Goal: Navigation & Orientation: Find specific page/section

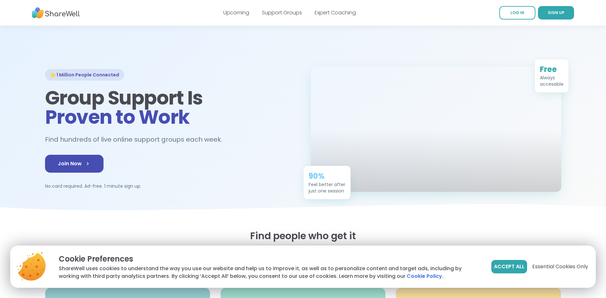
click at [250, 141] on div "🌟 1 Million People Connected Group Support Is Proven to Work Find hundreds of l…" at bounding box center [170, 129] width 251 height 120
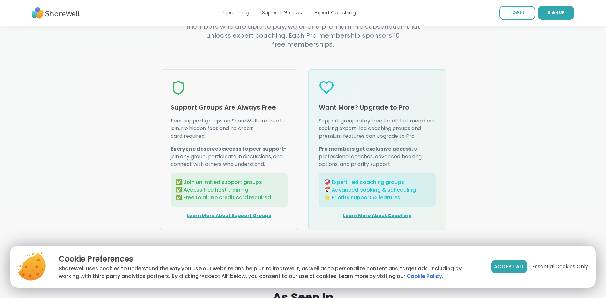
scroll to position [831, 0]
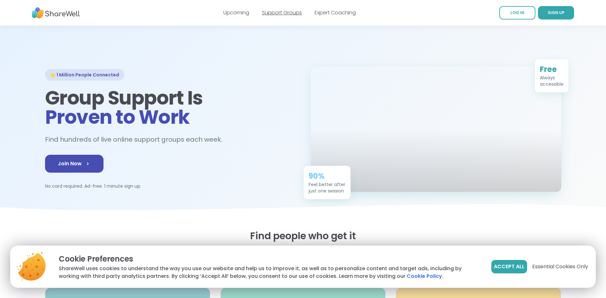
click at [284, 13] on link "Support Groups" at bounding box center [282, 12] width 40 height 7
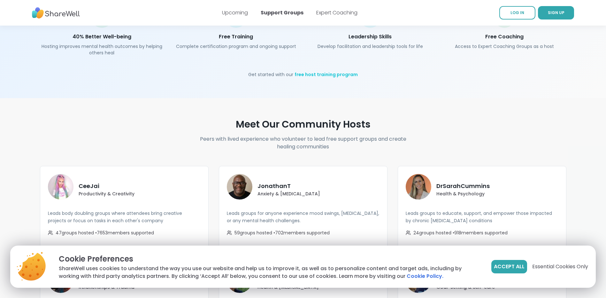
scroll to position [1182, 0]
